Goal: Information Seeking & Learning: Learn about a topic

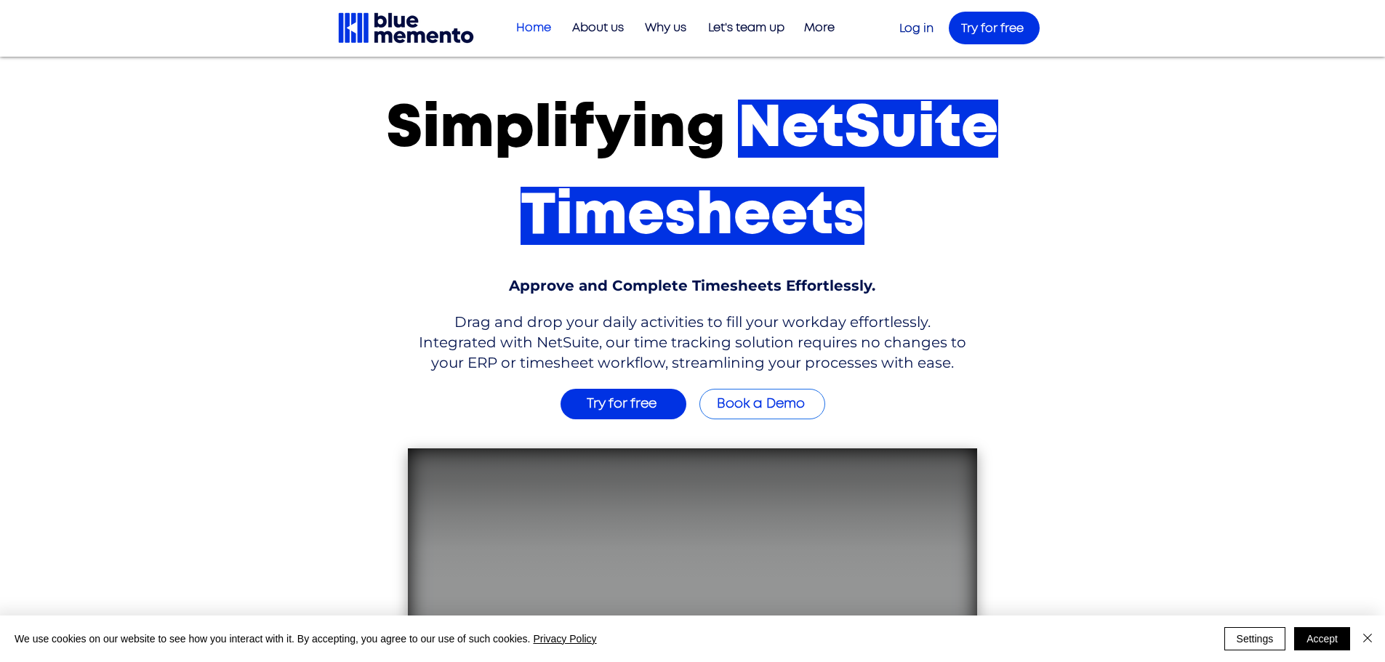
click at [692, 345] on span "Drag and drop your daily activities to fill your workday effortlessly. Integrat…" at bounding box center [693, 342] width 548 height 58
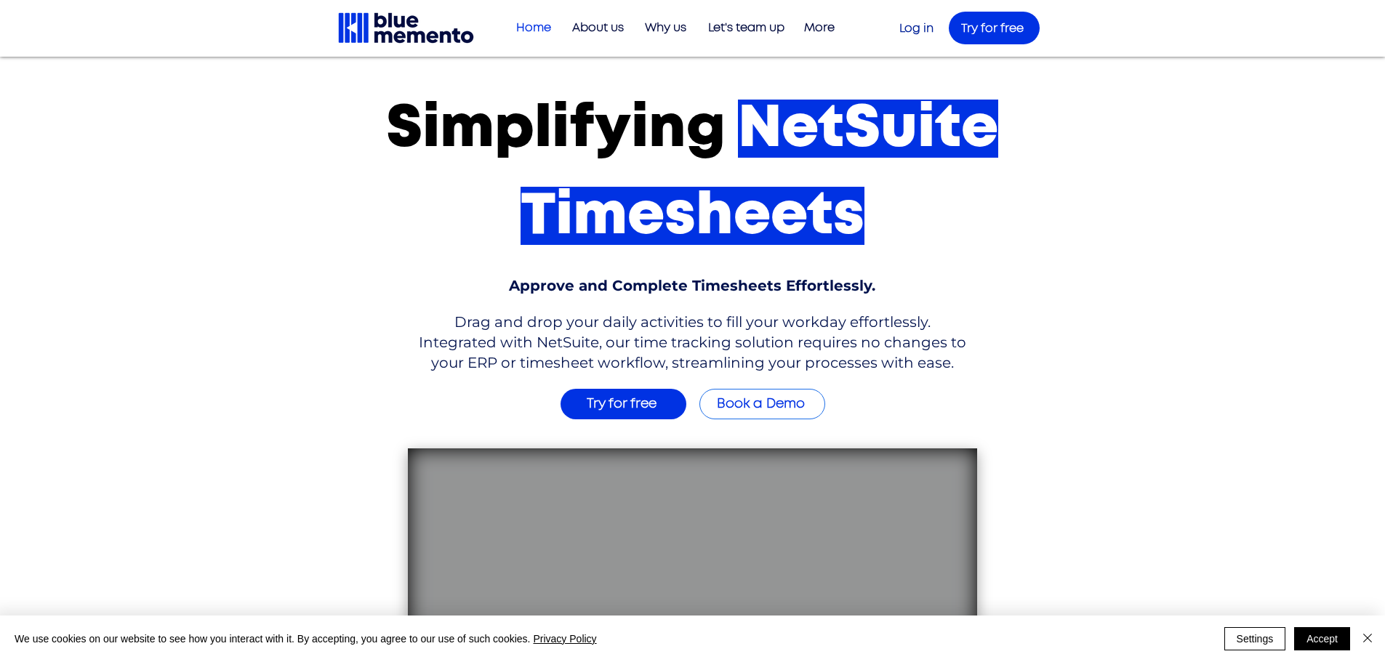
click at [694, 348] on span "Drag and drop your daily activities to fill your workday effortlessly. Integrat…" at bounding box center [693, 342] width 548 height 58
click at [516, 338] on span "Drag and drop your daily activities to fill your workday effortlessly. Integrat…" at bounding box center [693, 342] width 548 height 58
click at [515, 337] on span "Drag and drop your daily activities to fill your workday effortlessly. Integrat…" at bounding box center [693, 342] width 548 height 58
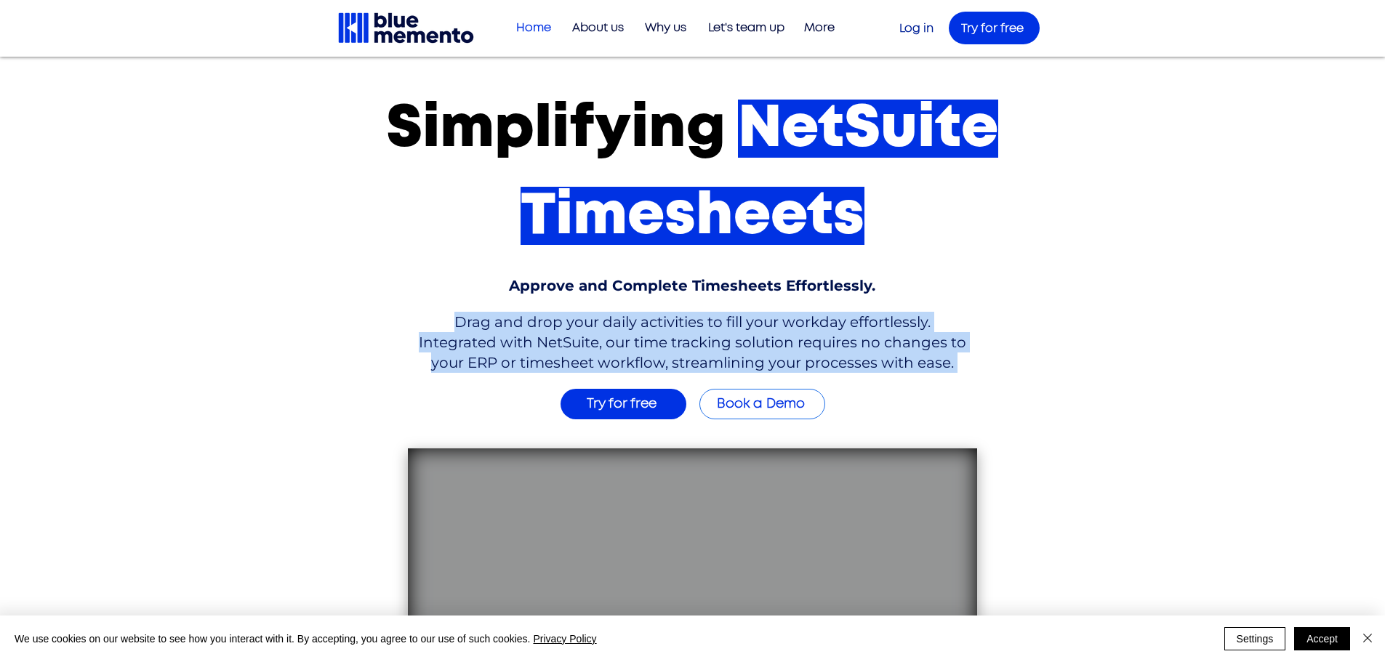
click at [515, 337] on span "Drag and drop your daily activities to fill your workday effortlessly. Integrat…" at bounding box center [693, 342] width 548 height 58
click at [503, 342] on span "Drag and drop your daily activities to fill your workday effortlessly. Integrat…" at bounding box center [693, 342] width 548 height 58
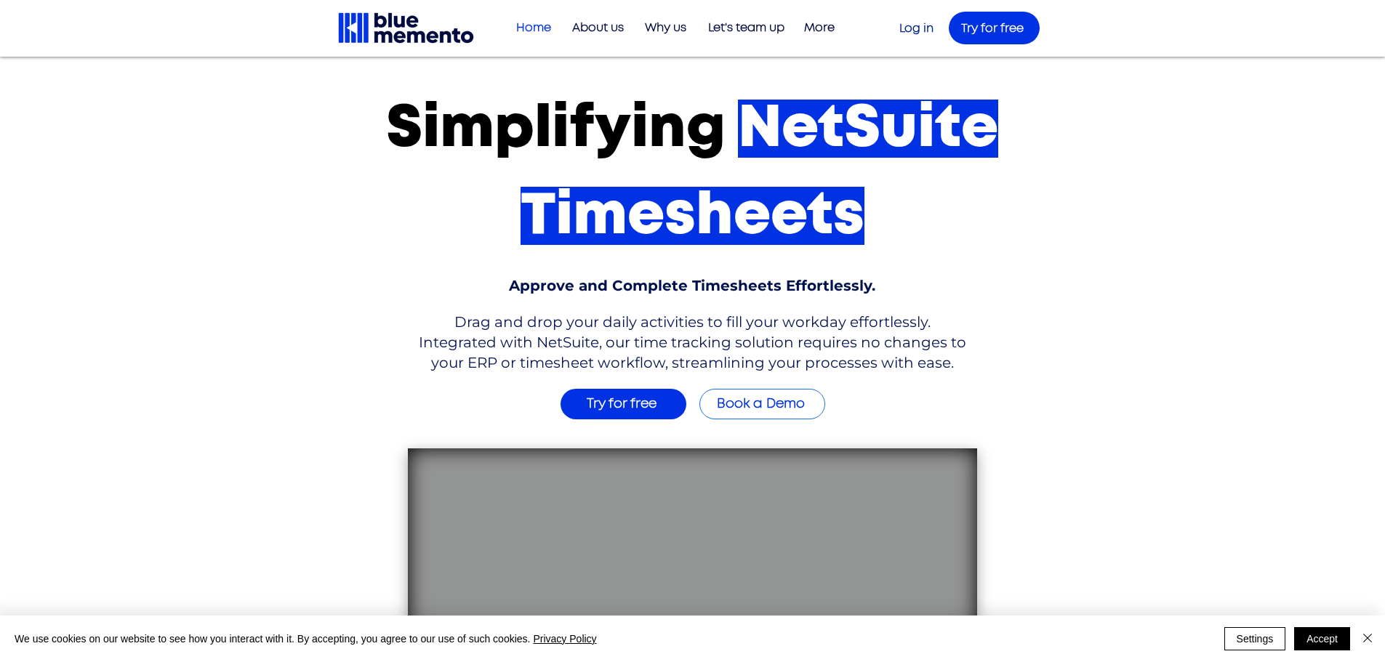
click at [672, 334] on span "Drag and drop your daily activities to fill your workday effortlessly. Integrat…" at bounding box center [693, 342] width 548 height 58
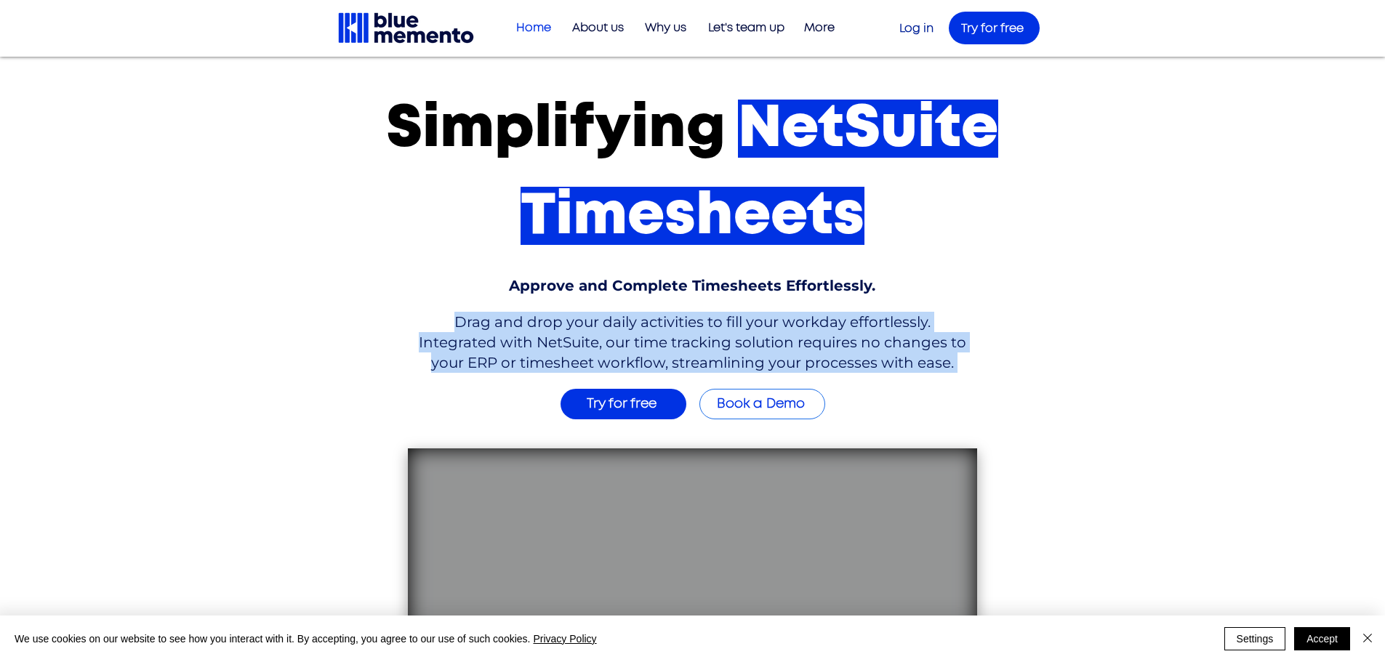
click at [672, 334] on span "Drag and drop your daily activities to fill your workday effortlessly. Integrat…" at bounding box center [693, 342] width 548 height 58
click at [686, 332] on p "Drag and drop your daily activities to fill your workday effortlessly. Integrat…" at bounding box center [692, 342] width 549 height 61
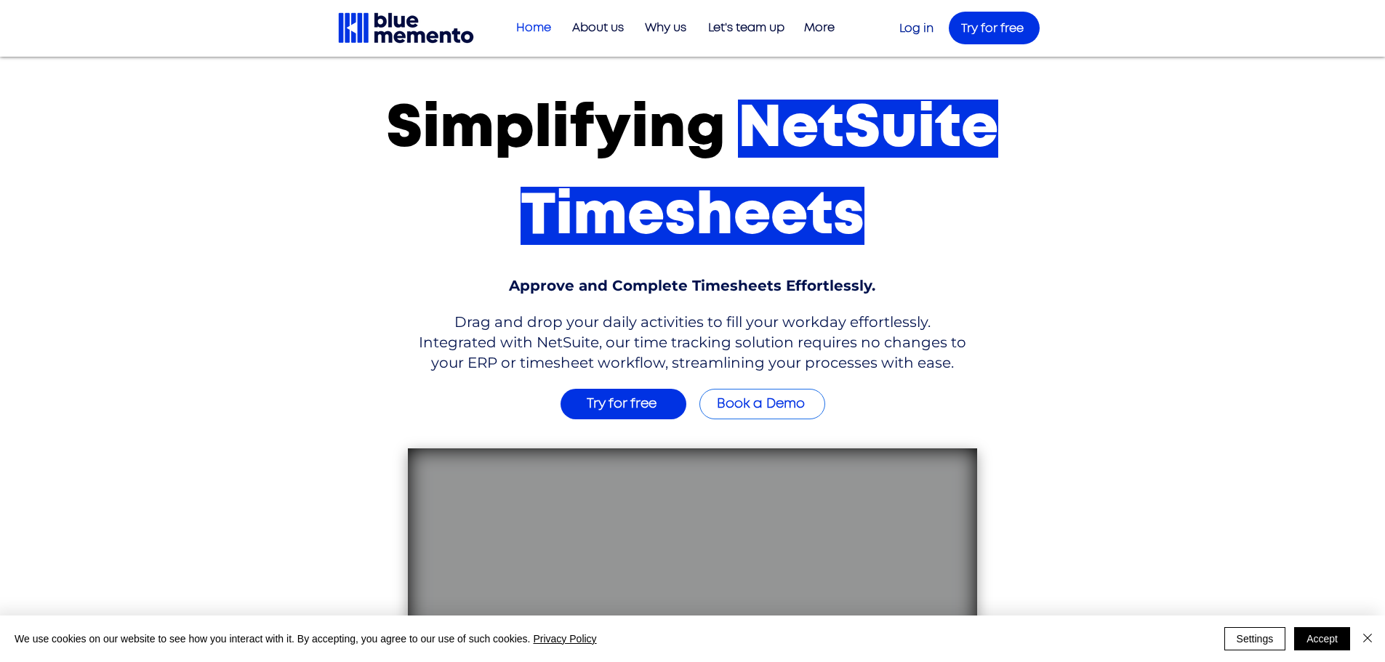
click at [383, 281] on div "main content" at bounding box center [692, 425] width 1385 height 737
click at [390, 340] on div "main content" at bounding box center [692, 425] width 1385 height 737
drag, startPoint x: 390, startPoint y: 340, endPoint x: 199, endPoint y: 322, distance: 191.4
click at [389, 340] on div "main content" at bounding box center [692, 425] width 1385 height 737
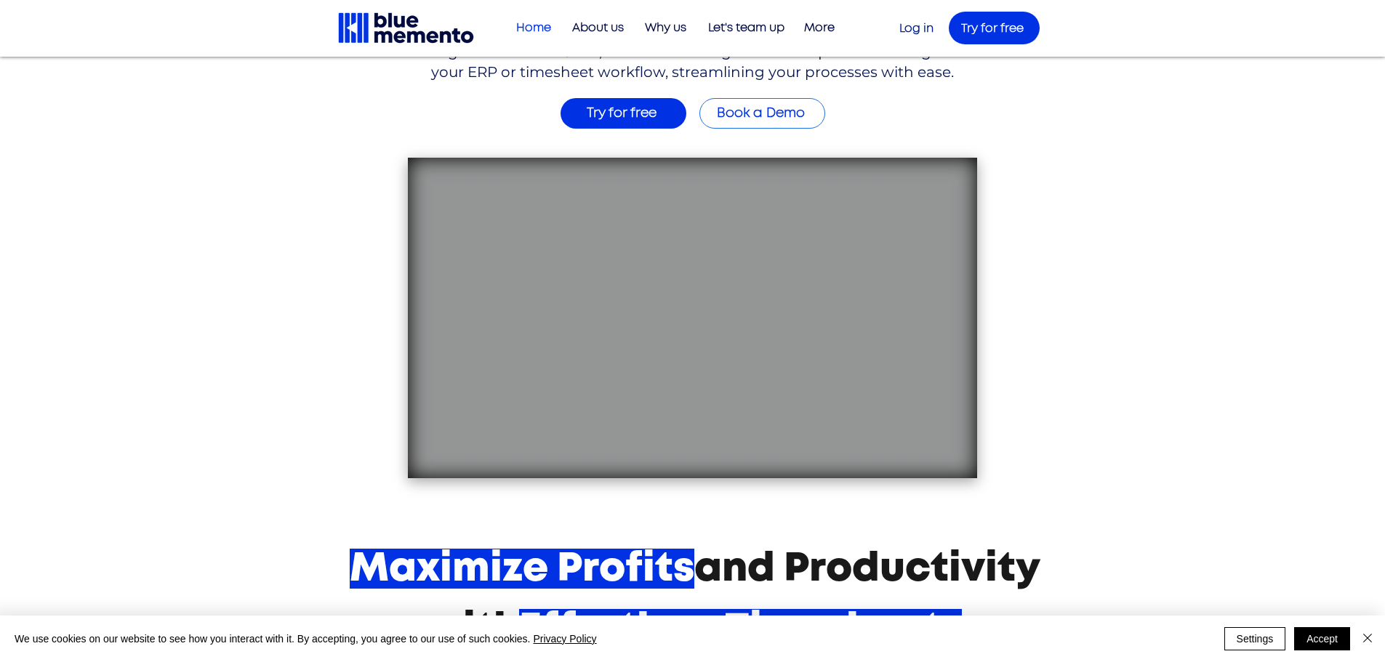
scroll to position [582, 0]
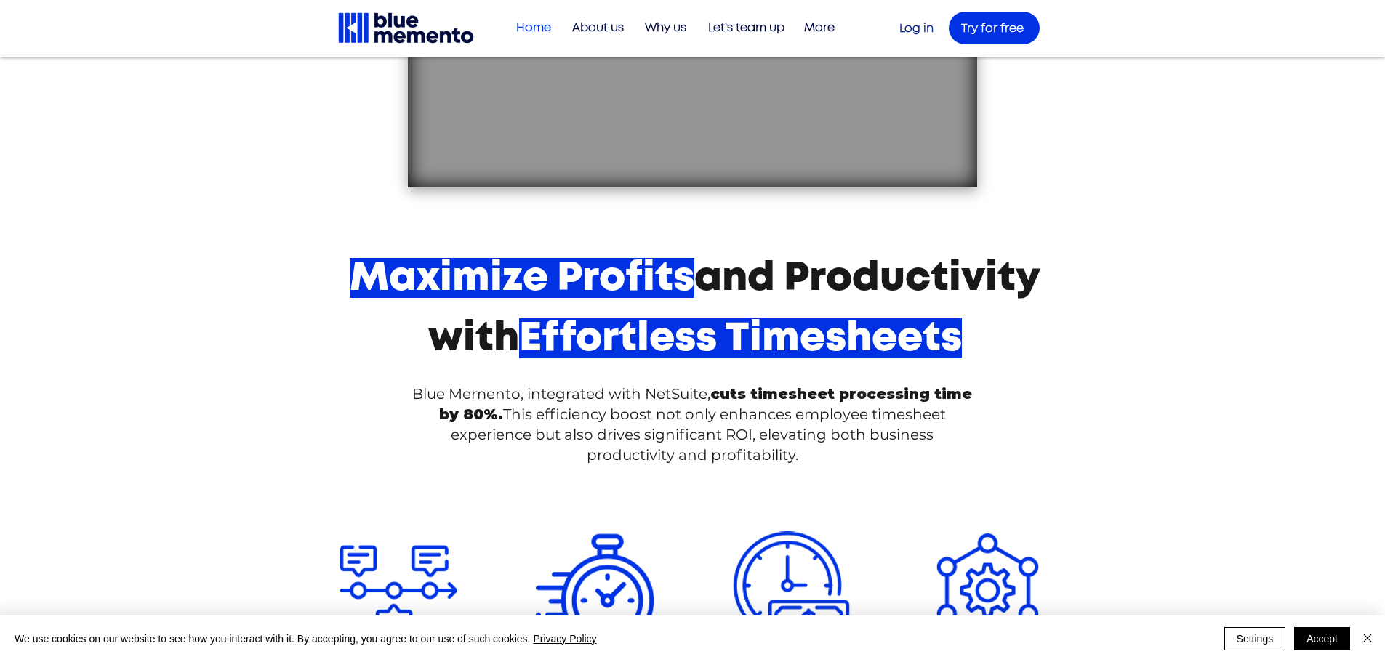
click at [674, 424] on p "Blue Memento, integrated with NetSuite, cuts timesheet processing time by 80%. …" at bounding box center [693, 424] width 568 height 81
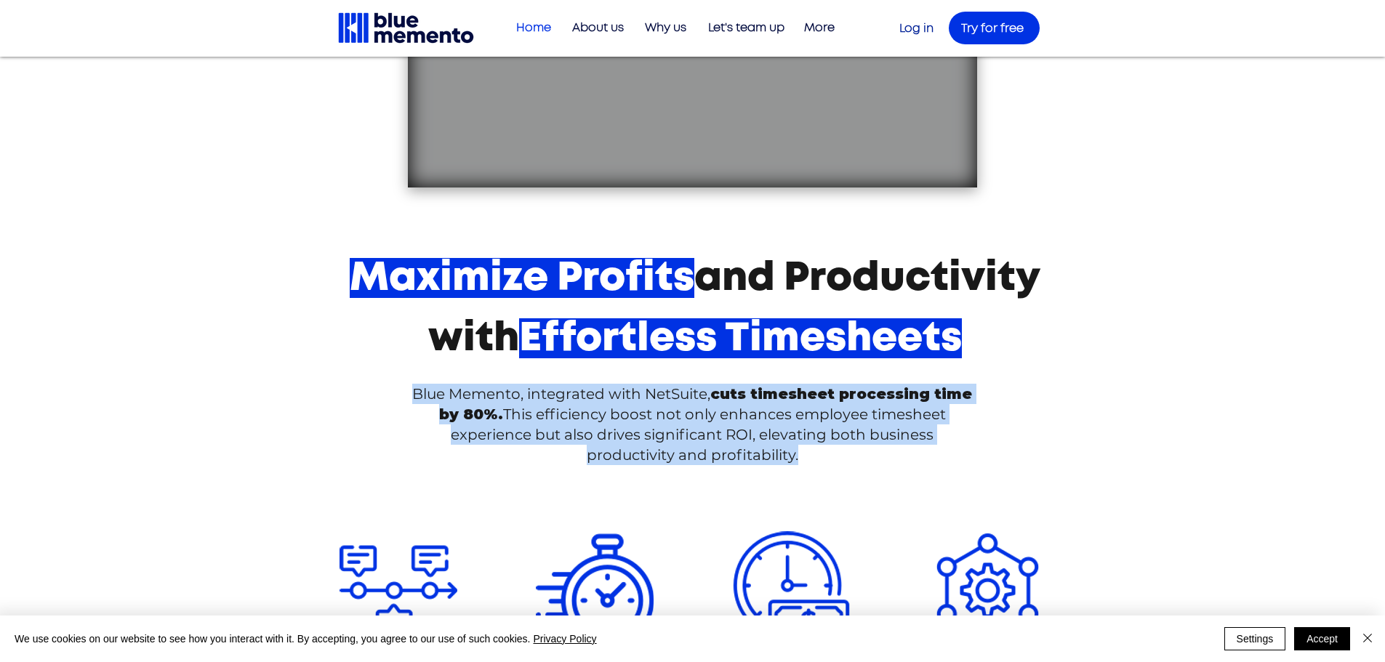
drag, startPoint x: 674, startPoint y: 424, endPoint x: 684, endPoint y: 422, distance: 9.6
click at [675, 424] on p "Blue Memento, integrated with NetSuite, cuts timesheet processing time by 80%. …" at bounding box center [693, 424] width 568 height 81
click at [700, 419] on span "This efficiency boost not only enhances employee timesheet experience but also …" at bounding box center [698, 435] width 495 height 58
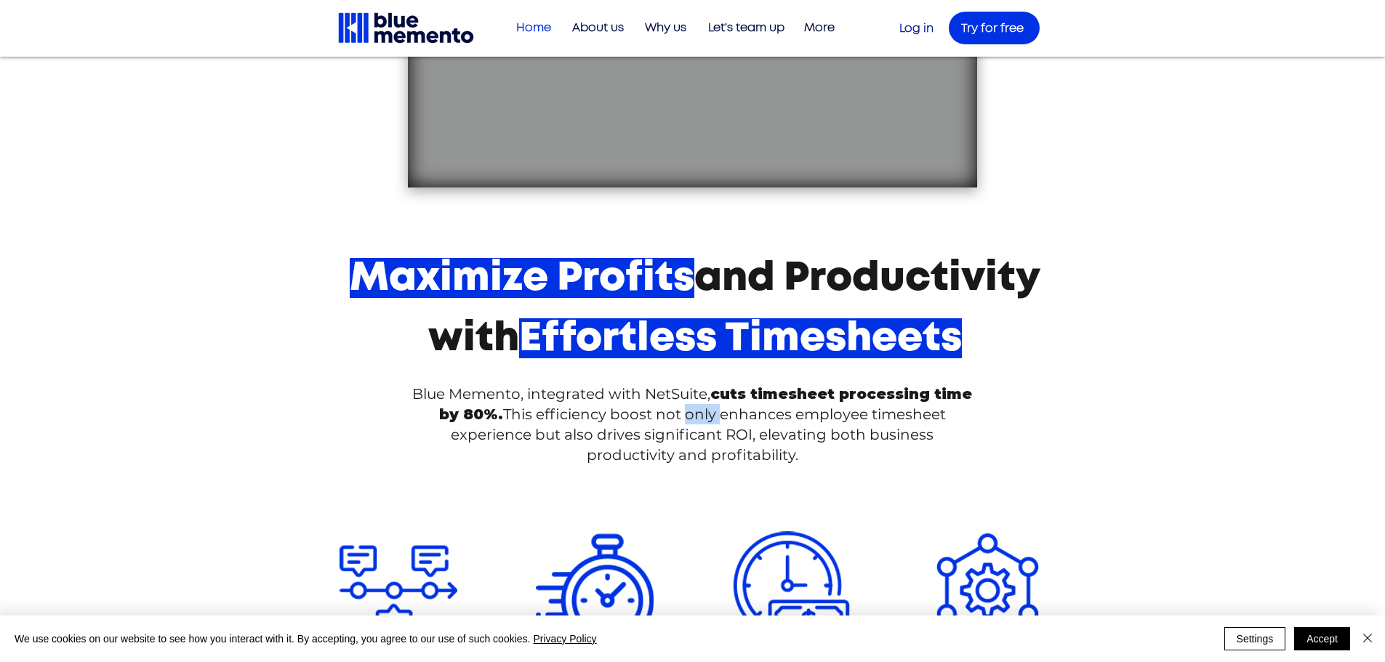
click at [700, 419] on span "This efficiency boost not only enhances employee timesheet experience but also …" at bounding box center [698, 435] width 495 height 58
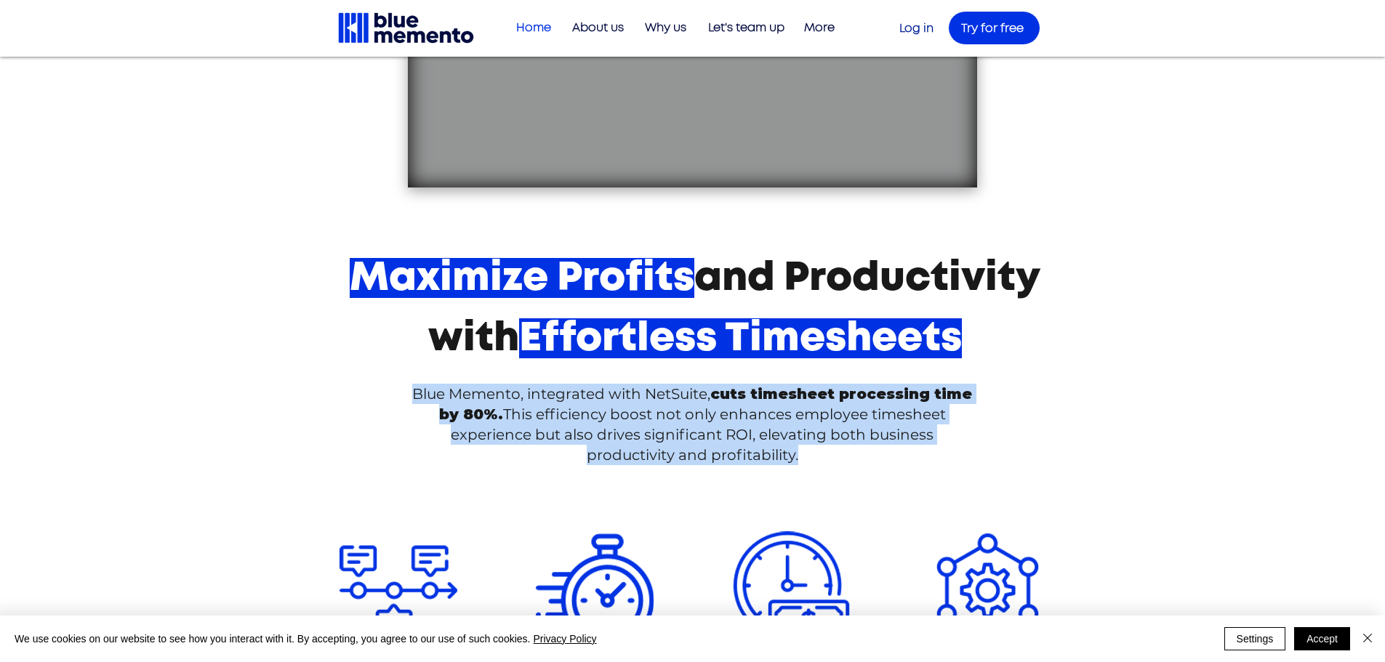
click at [700, 419] on span "This efficiency boost not only enhances employee timesheet experience but also …" at bounding box center [698, 435] width 495 height 58
click at [710, 424] on p "Blue Memento, integrated with NetSuite, cuts timesheet processing time by 80%. …" at bounding box center [693, 424] width 568 height 81
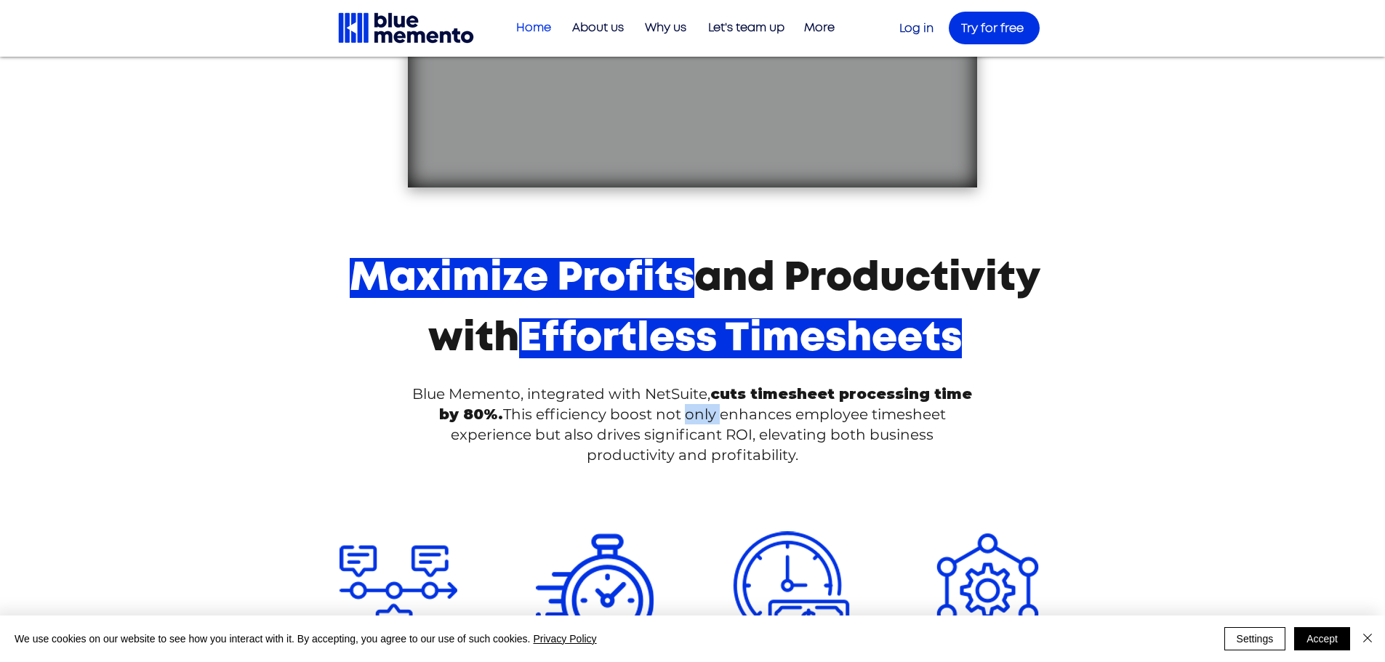
click at [710, 424] on p "Blue Memento, integrated with NetSuite, cuts timesheet processing time by 80%. …" at bounding box center [693, 424] width 568 height 81
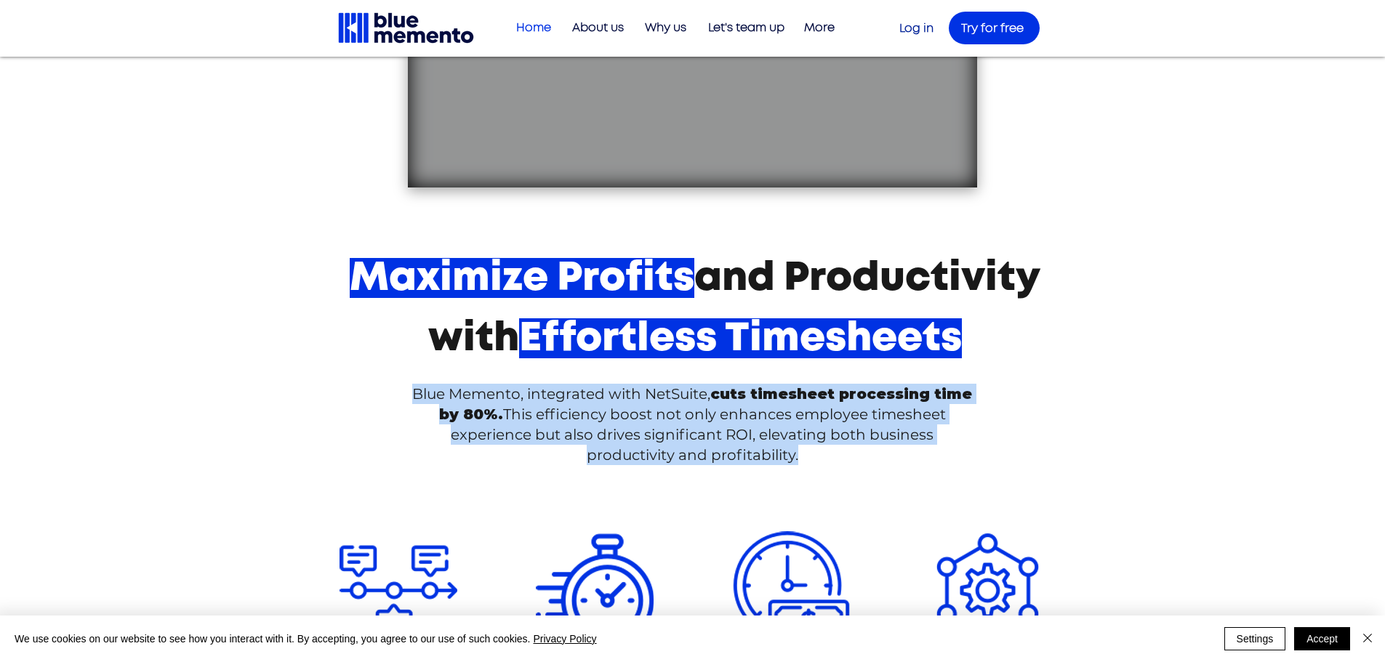
click at [710, 424] on p "Blue Memento, integrated with NetSuite, cuts timesheet processing time by 80%. …" at bounding box center [693, 424] width 568 height 81
click at [631, 424] on p "Blue Memento, integrated with NetSuite, cuts timesheet processing time by 80%. …" at bounding box center [693, 424] width 568 height 81
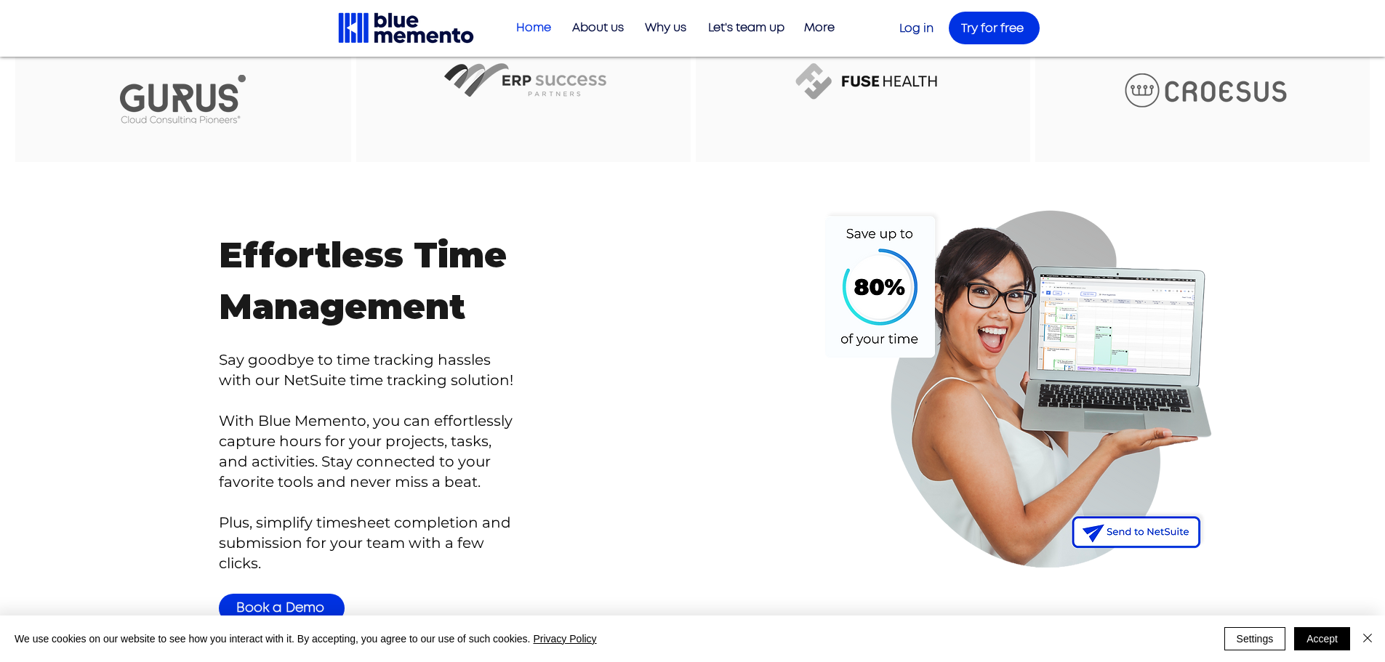
scroll to position [1818, 0]
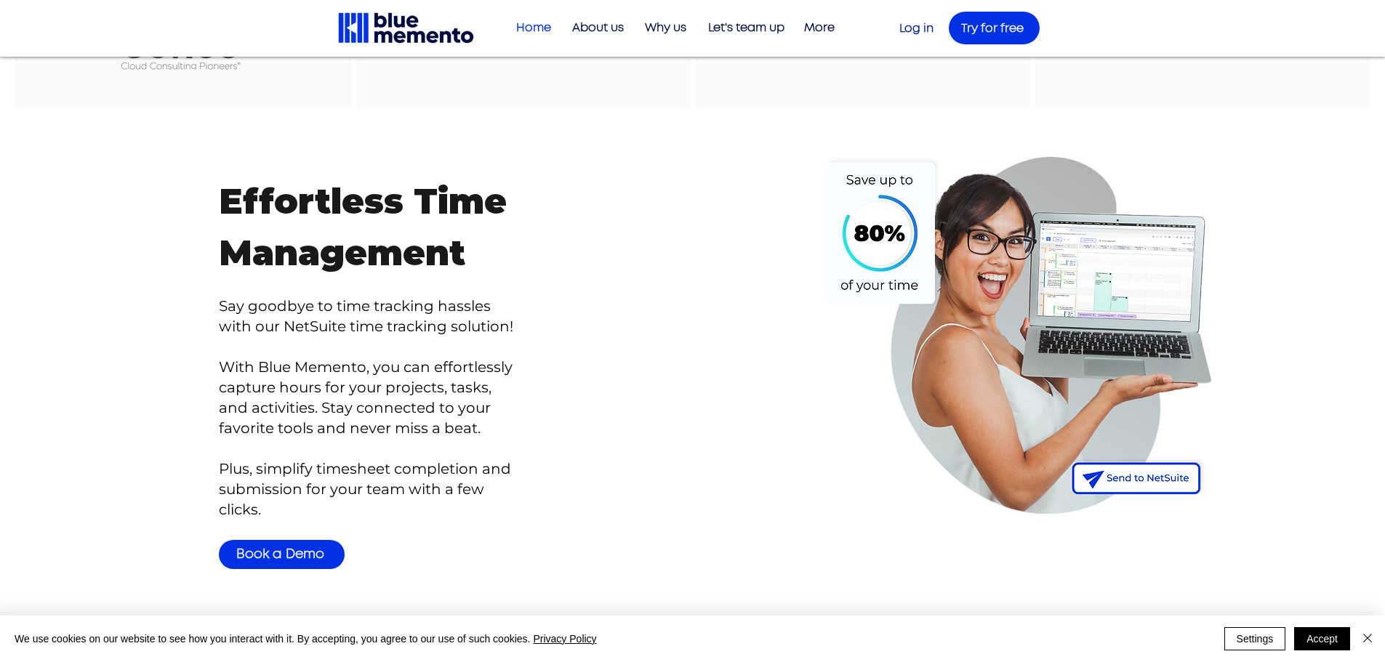
click at [451, 424] on p "With Blue Memento, you can effortlessly capture hour s for your projects, tasks…" at bounding box center [371, 397] width 304 height 81
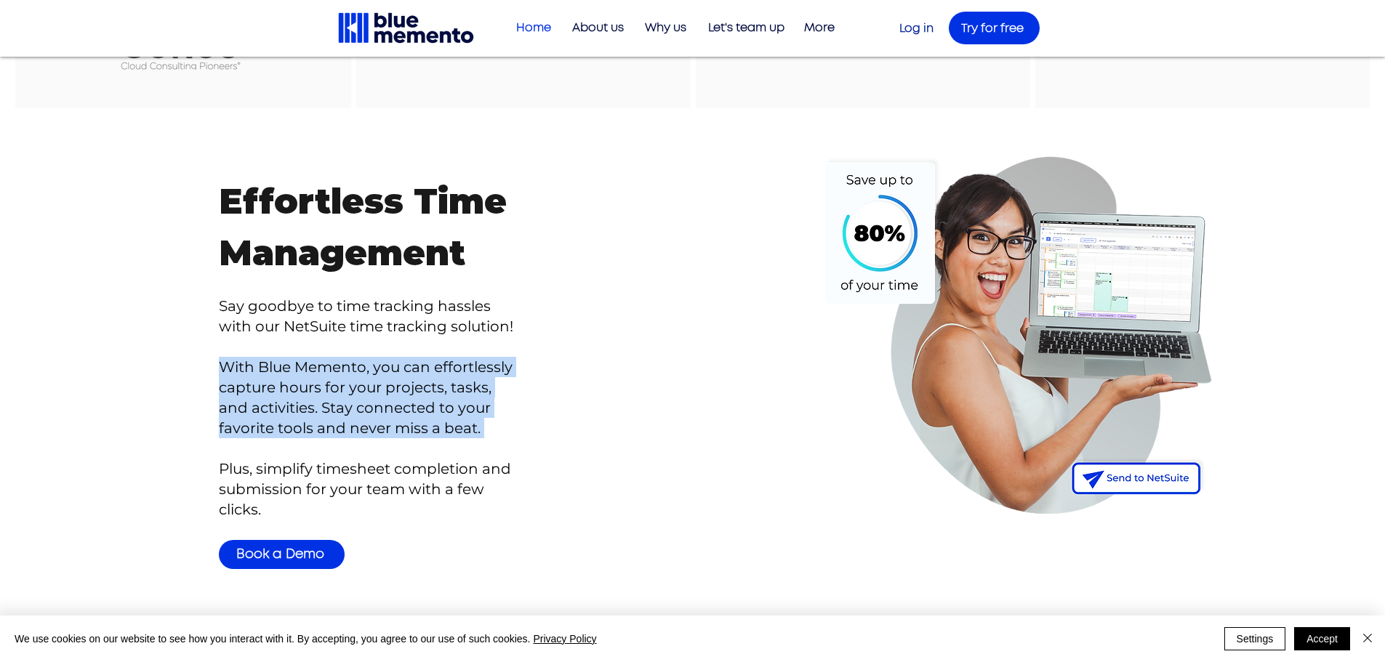
click at [451, 424] on p "With Blue Memento, you can effortlessly capture hour s for your projects, tasks…" at bounding box center [371, 397] width 304 height 81
click at [467, 425] on p "With Blue Memento, you can effortlessly capture hour s for your projects, tasks…" at bounding box center [371, 397] width 304 height 81
click at [445, 426] on p "With Blue Memento, you can effortlessly capture hour s for your projects, tasks…" at bounding box center [371, 397] width 304 height 81
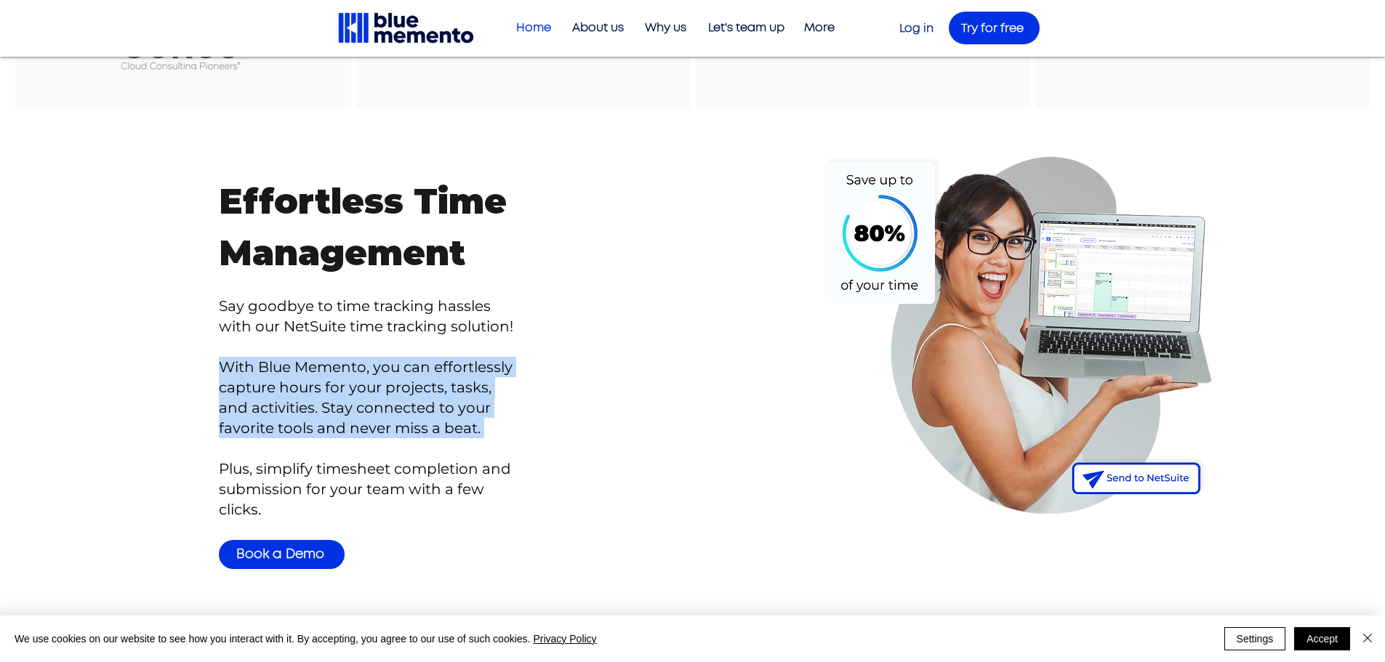
click at [445, 426] on p "With Blue Memento, you can effortlessly capture hour s for your projects, tasks…" at bounding box center [371, 397] width 304 height 81
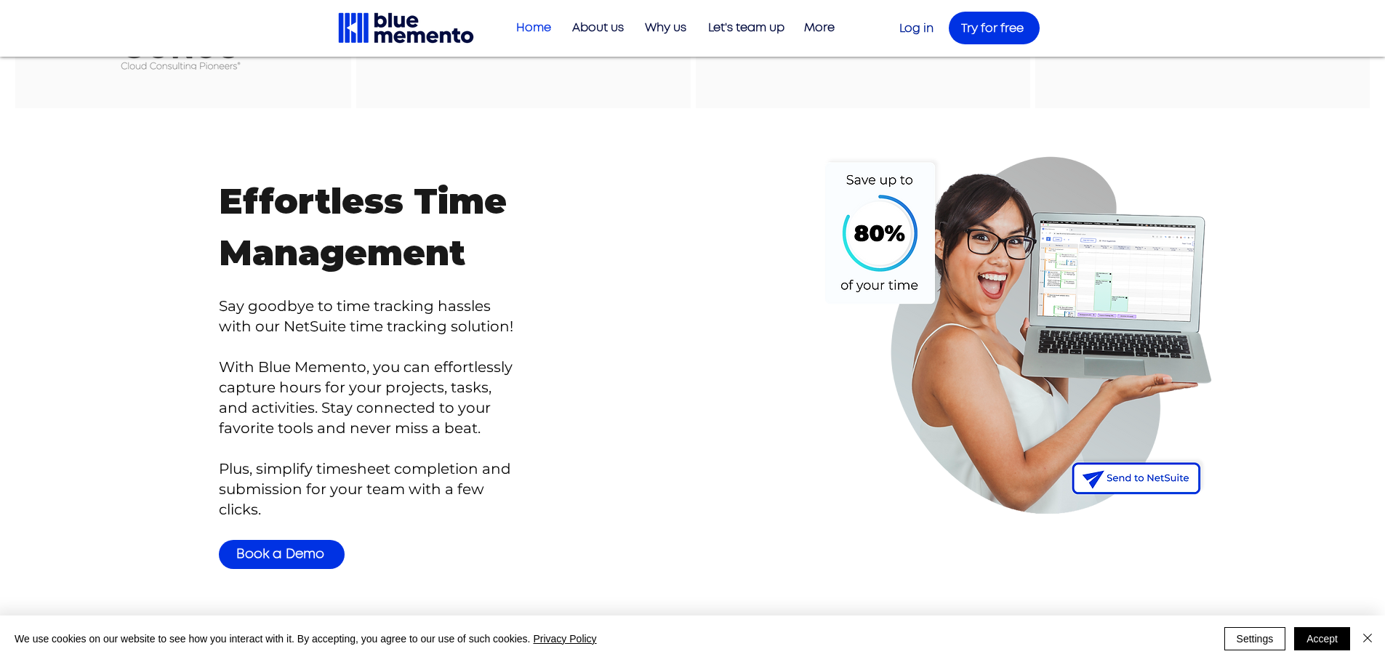
click at [469, 511] on p "Plus, simplify timesheet completion and submission for your team with a few cli…" at bounding box center [371, 489] width 304 height 61
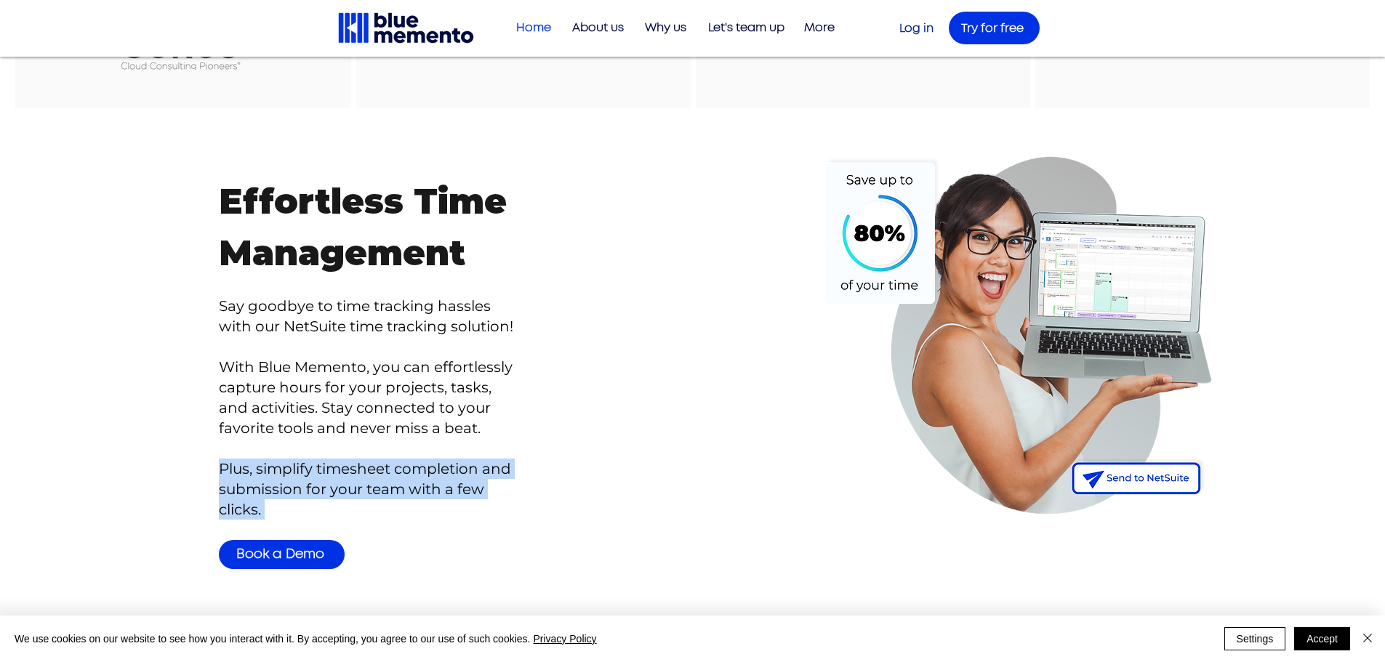
click at [469, 511] on p "Plus, simplify timesheet completion and submission for your team with a few cli…" at bounding box center [371, 489] width 304 height 61
click at [483, 505] on p "Plus, simplify timesheet completion and submission for your team with a few cli…" at bounding box center [371, 489] width 304 height 61
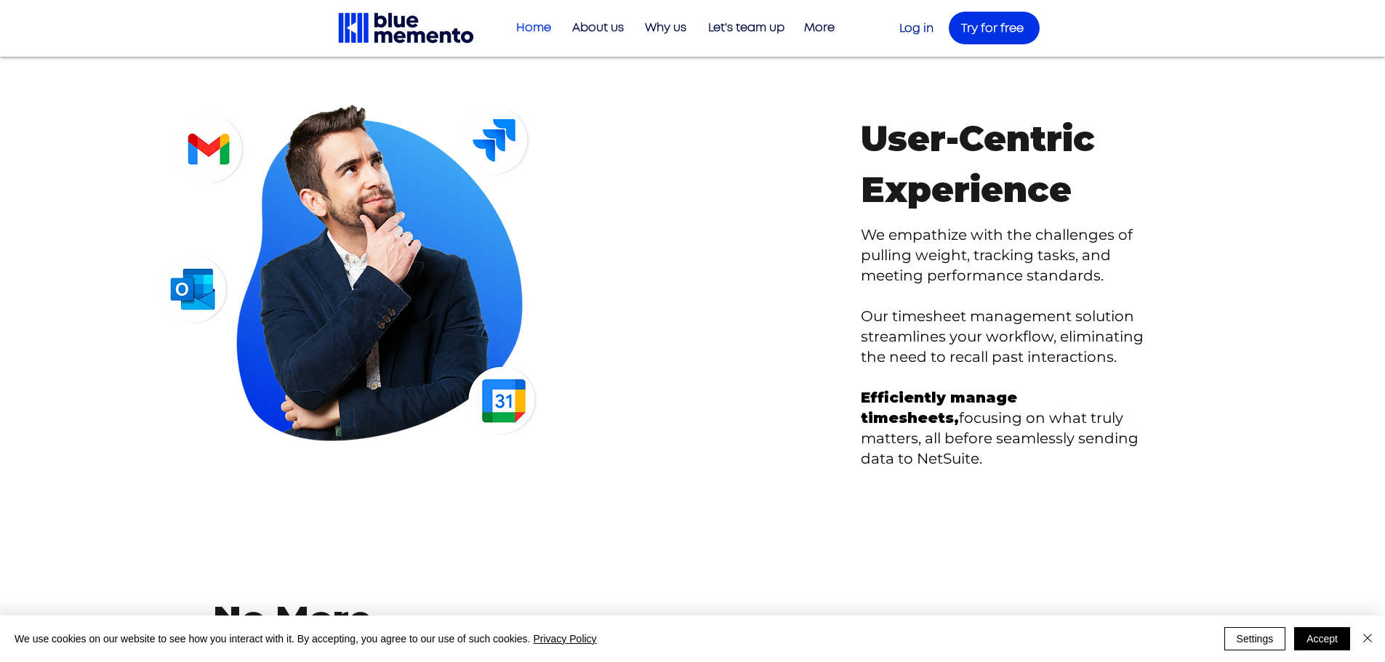
scroll to position [2836, 0]
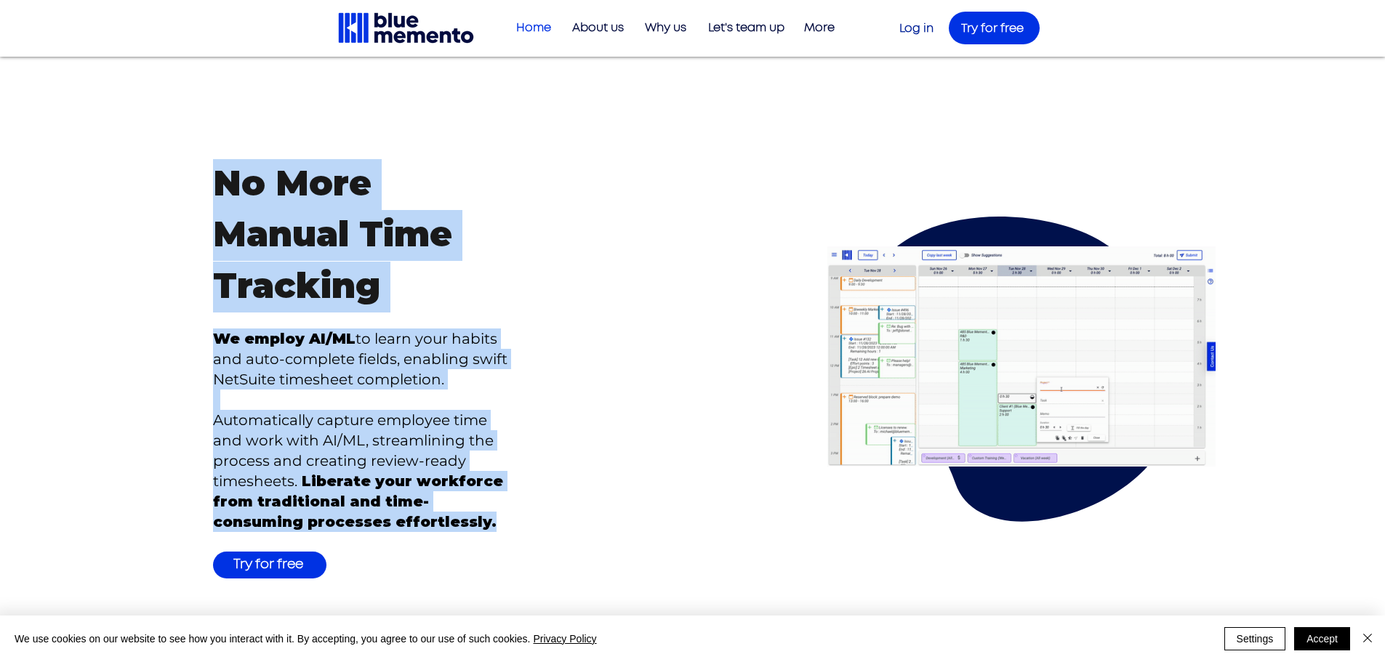
drag, startPoint x: 446, startPoint y: 507, endPoint x: 139, endPoint y: 145, distance: 474.6
click at [139, 159] on div "No More Manual Time Tracking We employ AI/ML to learn your habits and auto-comp…" at bounding box center [368, 374] width 649 height 431
click at [194, 241] on div at bounding box center [368, 374] width 649 height 431
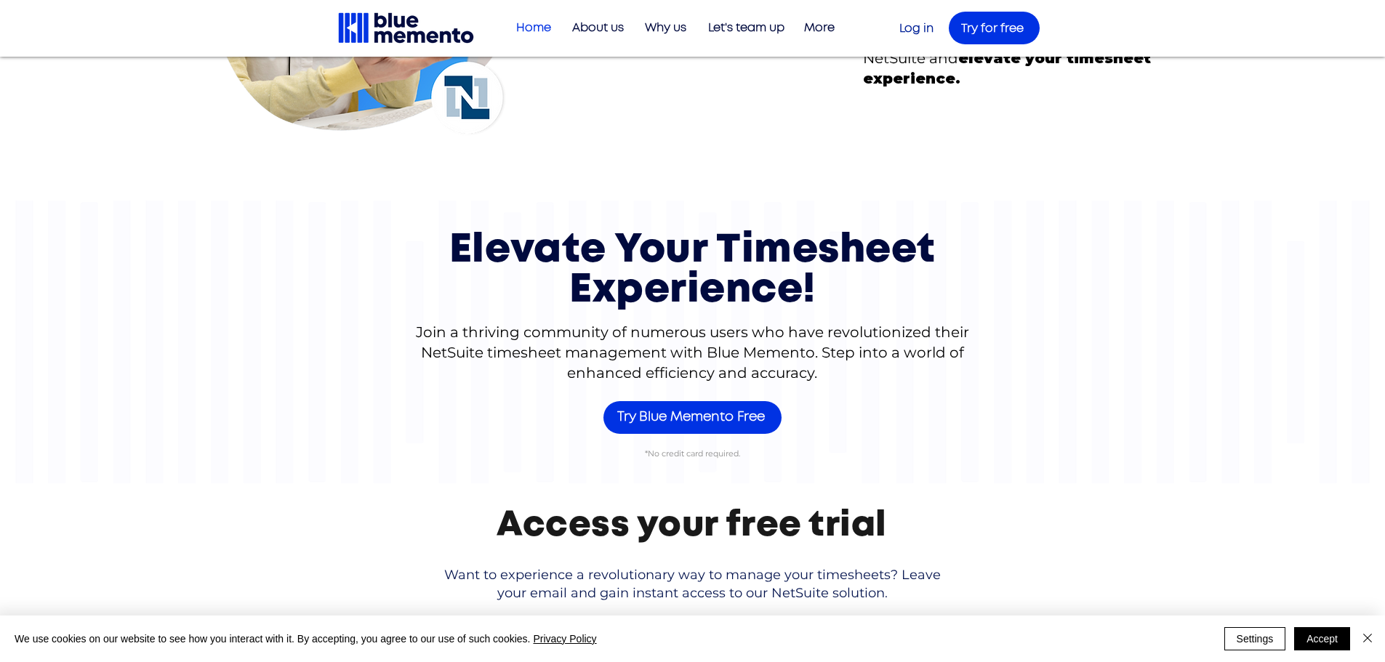
scroll to position [4872, 0]
